Goal: Register for event/course

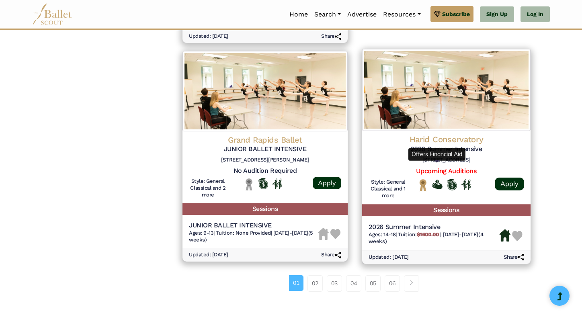
scroll to position [1038, 0]
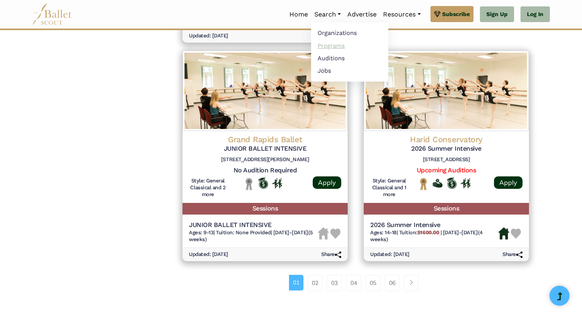
click at [332, 46] on link "Programs" at bounding box center [349, 45] width 77 height 12
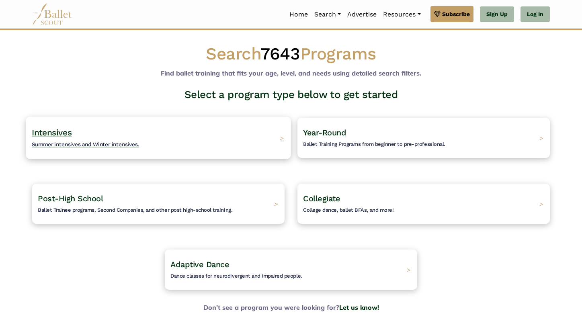
click at [103, 144] on span "Summer intensives and Winter intensives." at bounding box center [86, 144] width 108 height 6
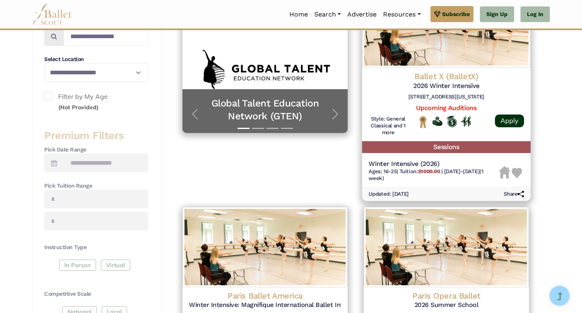
scroll to position [198, 0]
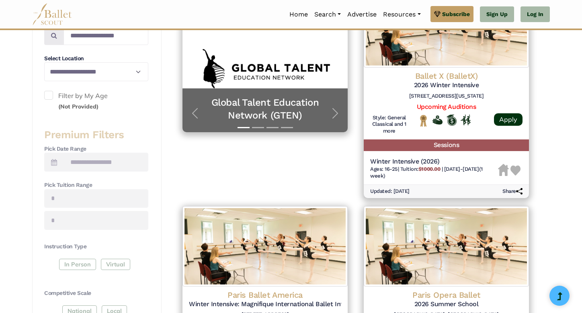
click at [49, 93] on span at bounding box center [48, 95] width 9 height 9
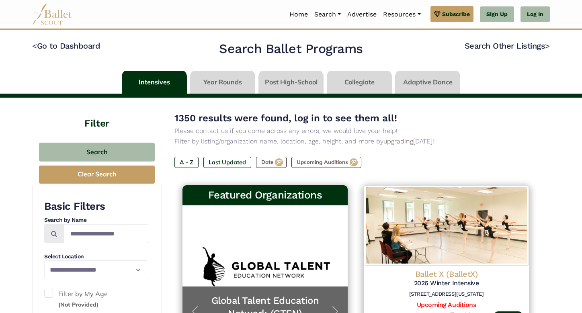
scroll to position [0, 0]
click at [99, 233] on input "Search by names..." at bounding box center [106, 233] width 85 height 19
type input "*******"
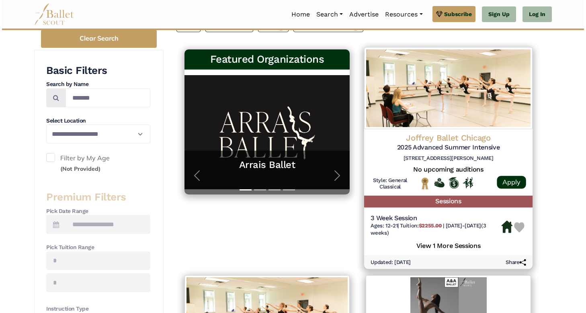
scroll to position [139, 0]
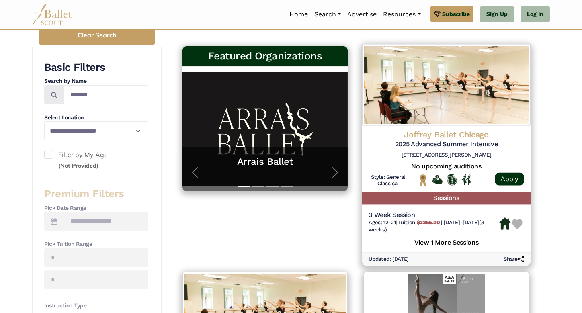
click at [457, 144] on h5 "2025 Advanced Summer Intensive" at bounding box center [447, 144] width 156 height 8
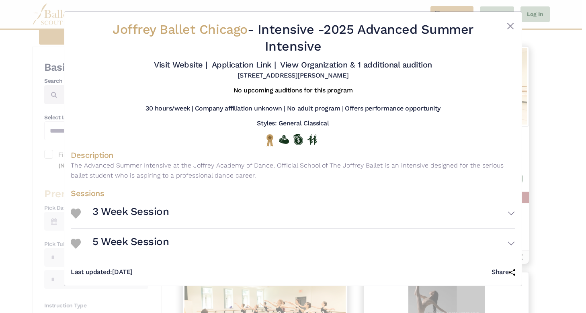
click at [149, 219] on h3 "3 Week Session" at bounding box center [130, 212] width 76 height 14
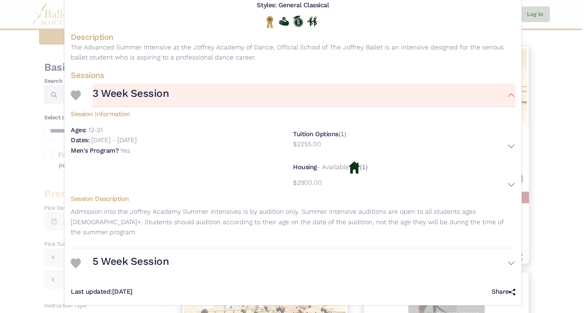
scroll to position [117, 0]
click at [149, 265] on button "5 Week Session" at bounding box center [303, 263] width 423 height 23
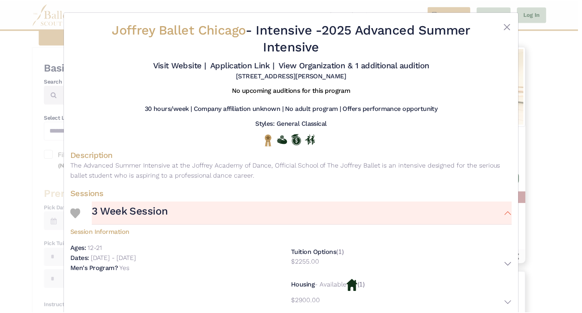
scroll to position [0, 0]
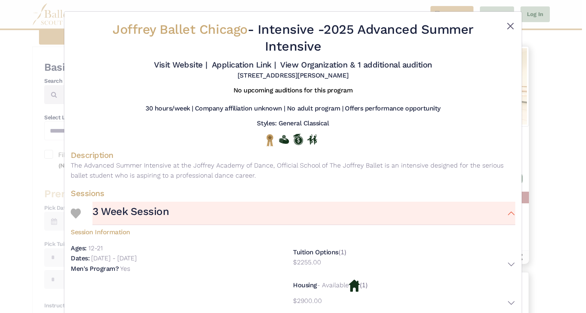
click at [506, 27] on button "Close" at bounding box center [511, 26] width 10 height 10
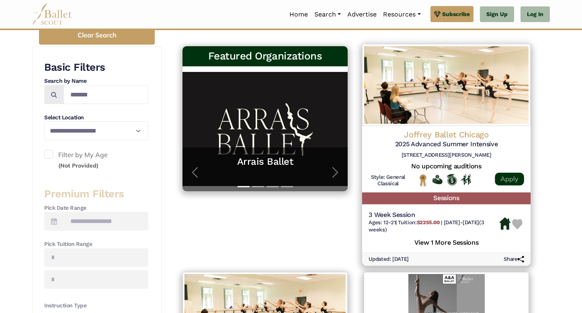
click at [508, 179] on link "Apply" at bounding box center [509, 178] width 29 height 13
